Goal: Check status: Check status

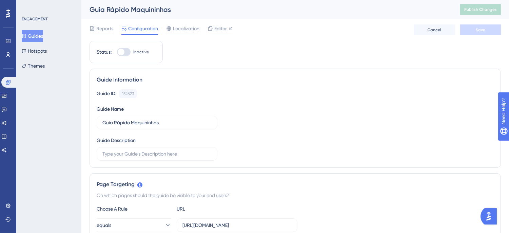
click at [34, 29] on div "ENGAGEMENT Guides Hotspots Themes" at bounding box center [49, 44] width 55 height 56
click at [35, 35] on button "Guides" at bounding box center [32, 36] width 21 height 12
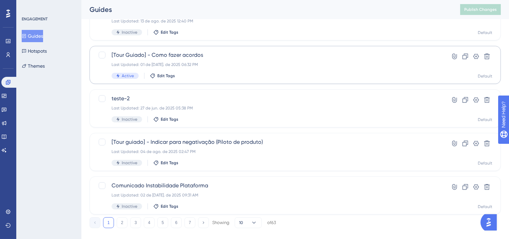
scroll to position [288, 0]
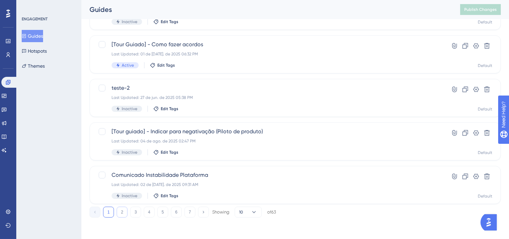
click at [120, 212] on button "2" at bounding box center [122, 211] width 11 height 11
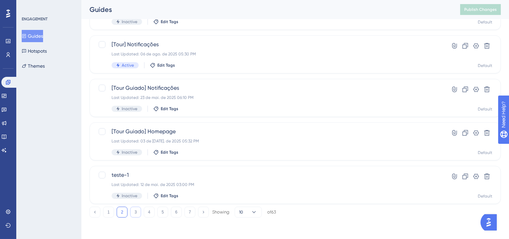
click at [135, 213] on button "3" at bounding box center [135, 211] width 11 height 11
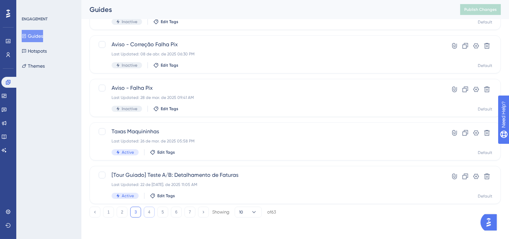
click at [150, 211] on button "4" at bounding box center [149, 211] width 11 height 11
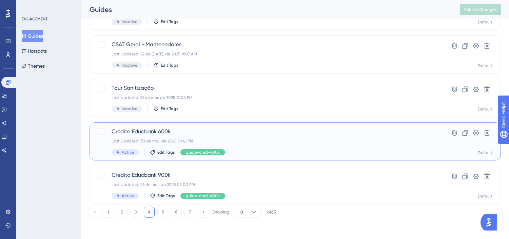
click at [300, 127] on span "Crédito Educbank 600k" at bounding box center [268, 131] width 313 height 8
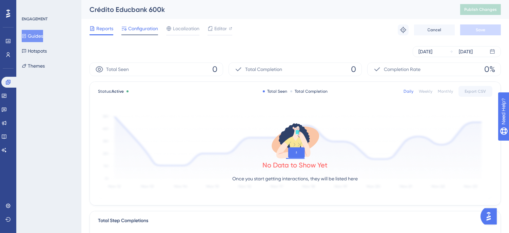
click at [136, 29] on span "Configuration" at bounding box center [143, 28] width 30 height 8
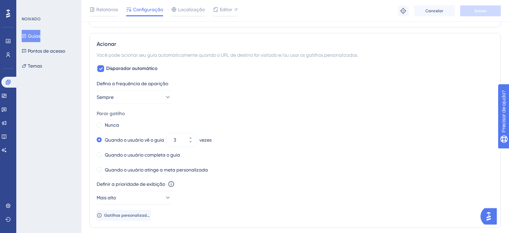
scroll to position [287, 0]
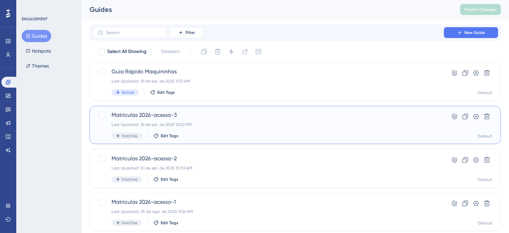
click at [236, 127] on div "Last Updated: 29 de set. de 2025 12:02 PM" at bounding box center [268, 124] width 313 height 5
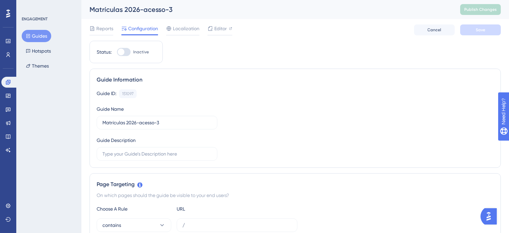
click at [103, 14] on div "Matrículas 2026-acesso-3 Publish Changes" at bounding box center [295, 9] width 428 height 19
click at [109, 32] on span "Reports" at bounding box center [104, 28] width 17 height 8
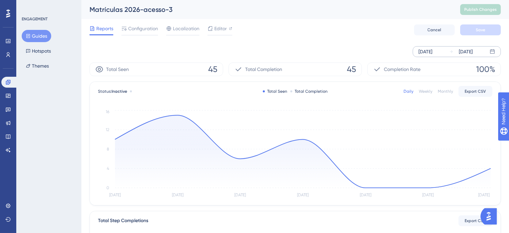
click at [433, 50] on div "[DATE]" at bounding box center [426, 52] width 14 height 8
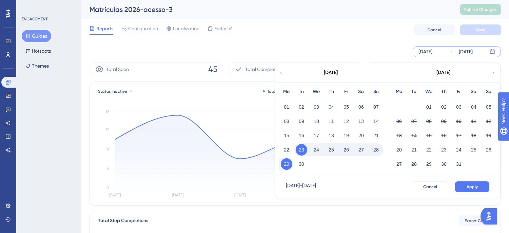
click at [286, 164] on button "29" at bounding box center [287, 164] width 12 height 12
click at [289, 162] on button "29" at bounding box center [287, 164] width 12 height 12
click at [475, 188] on span "Apply" at bounding box center [472, 186] width 11 height 5
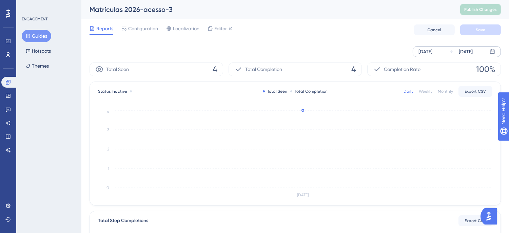
click at [45, 33] on button "Guides" at bounding box center [37, 36] width 30 height 12
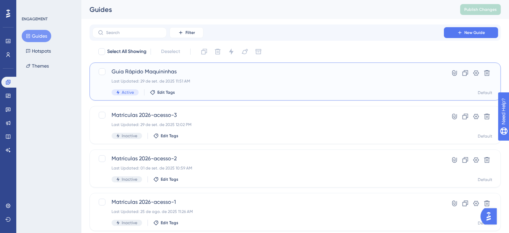
click at [256, 86] on div "Guia Rápido Maquininhas Last Updated: 29 de set. de 2025 11:51 AM Active Edit T…" at bounding box center [268, 82] width 313 height 28
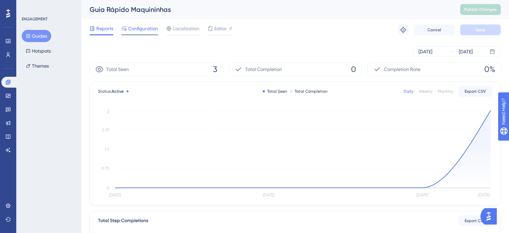
click at [126, 30] on icon at bounding box center [124, 29] width 5 height 4
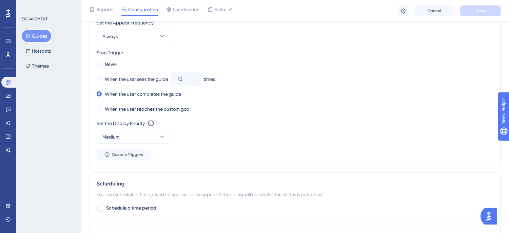
scroll to position [476, 0]
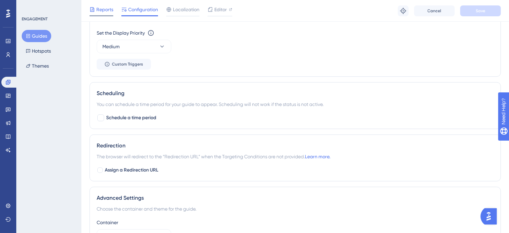
click at [100, 10] on span "Reports" at bounding box center [104, 9] width 17 height 8
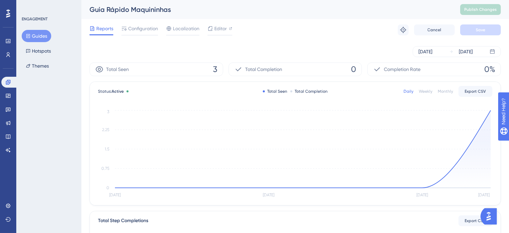
click at [32, 40] on button "Guides" at bounding box center [37, 36] width 30 height 12
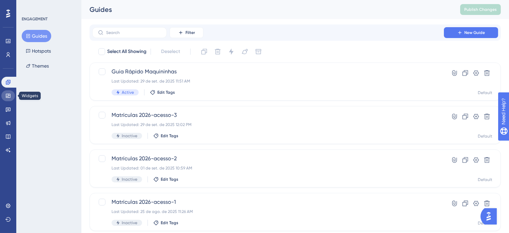
click at [8, 96] on icon at bounding box center [8, 96] width 4 height 4
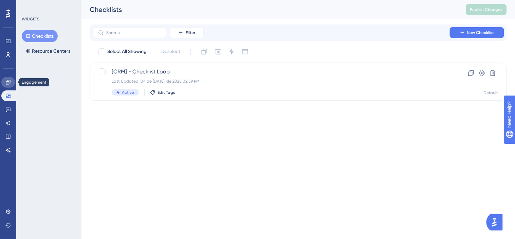
click at [9, 82] on icon at bounding box center [7, 81] width 5 height 5
